Goal: Task Accomplishment & Management: Manage account settings

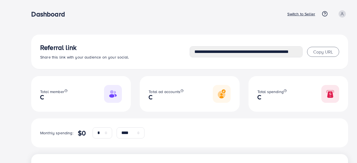
select select "*"
select select "****"
select select "*"
select select "****"
type input "**********"
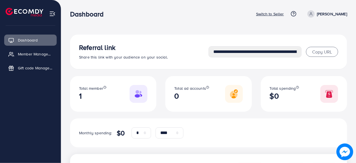
click at [275, 14] on p "Switch to Seller" at bounding box center [270, 14] width 28 height 7
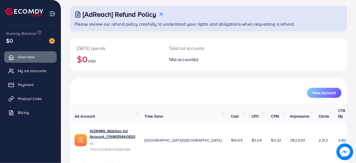
scroll to position [28, 0]
drag, startPoint x: 41, startPoint y: 18, endPoint x: 9, endPoint y: 13, distance: 33.1
click at [9, 13] on li at bounding box center [27, 13] width 42 height 22
click at [37, 72] on span "My ad accounts" at bounding box center [33, 71] width 28 height 6
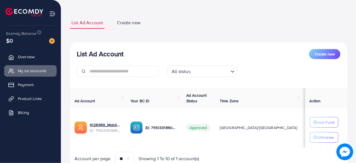
scroll to position [49, 0]
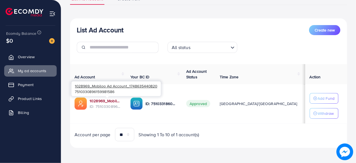
click at [116, 101] on link "1028969_Mobiloo Ad Account_1748635440820" at bounding box center [106, 101] width 32 height 6
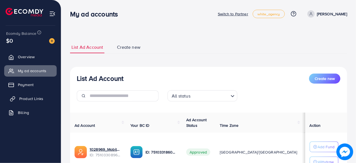
click at [34, 101] on span "Product Links" at bounding box center [31, 99] width 24 height 6
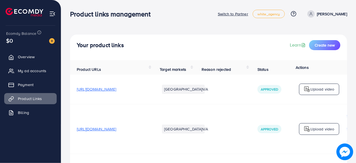
drag, startPoint x: 33, startPoint y: 71, endPoint x: 66, endPoint y: 74, distance: 33.4
click at [33, 71] on span "My ad accounts" at bounding box center [32, 71] width 28 height 6
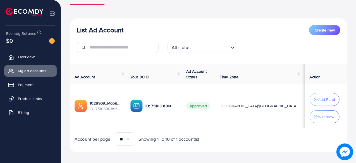
scroll to position [53, 0]
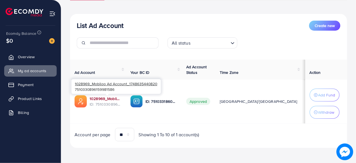
click at [115, 99] on link "1028969_Mobiloo Ad Account_1748635440820" at bounding box center [106, 99] width 32 height 6
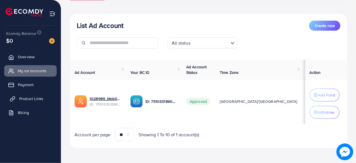
click at [44, 101] on link "Product Links" at bounding box center [30, 98] width 52 height 11
